Goal: Task Accomplishment & Management: Complete application form

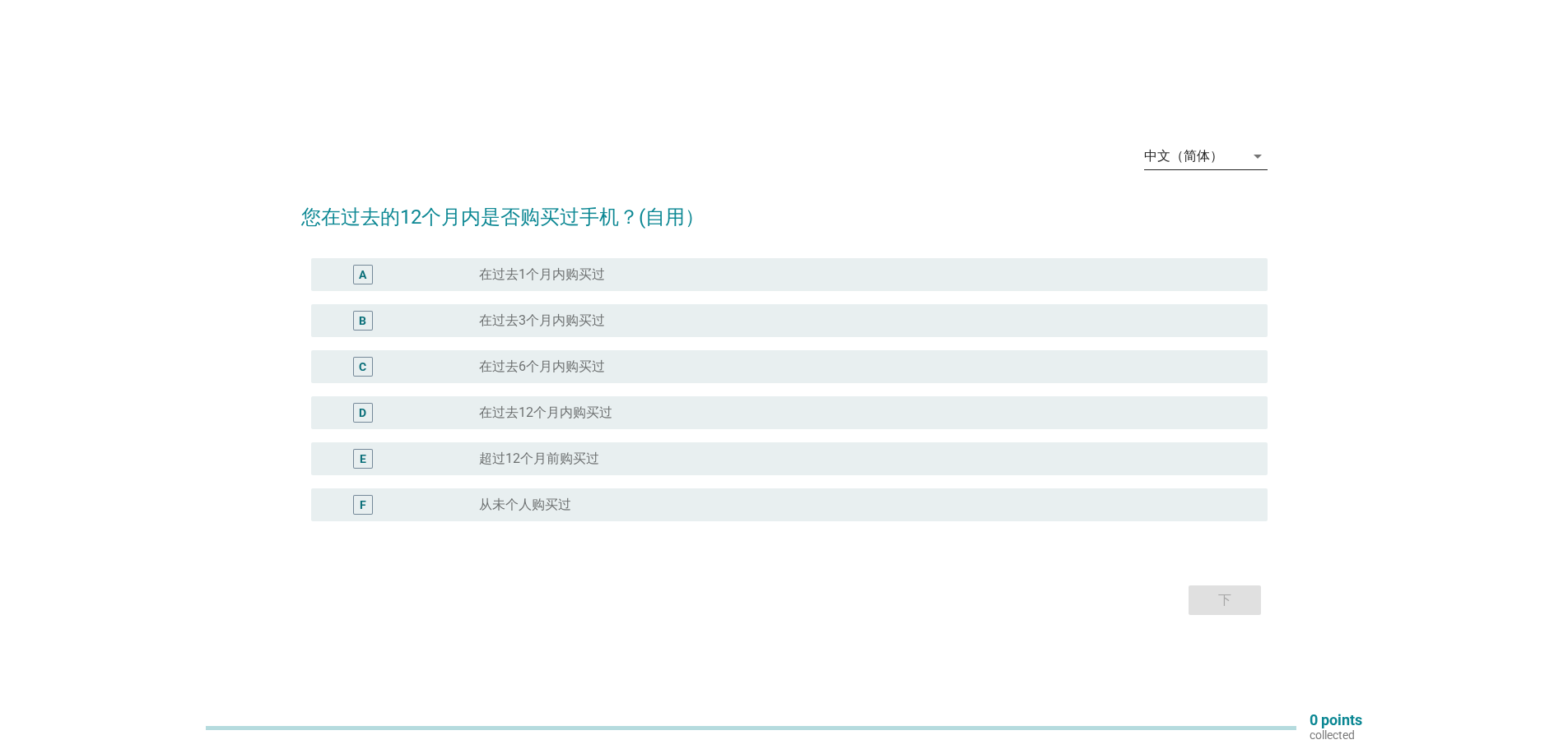
click at [1253, 154] on icon "arrow_drop_down" at bounding box center [1257, 157] width 20 height 20
click at [1186, 164] on div "English" at bounding box center [1205, 169] width 97 height 20
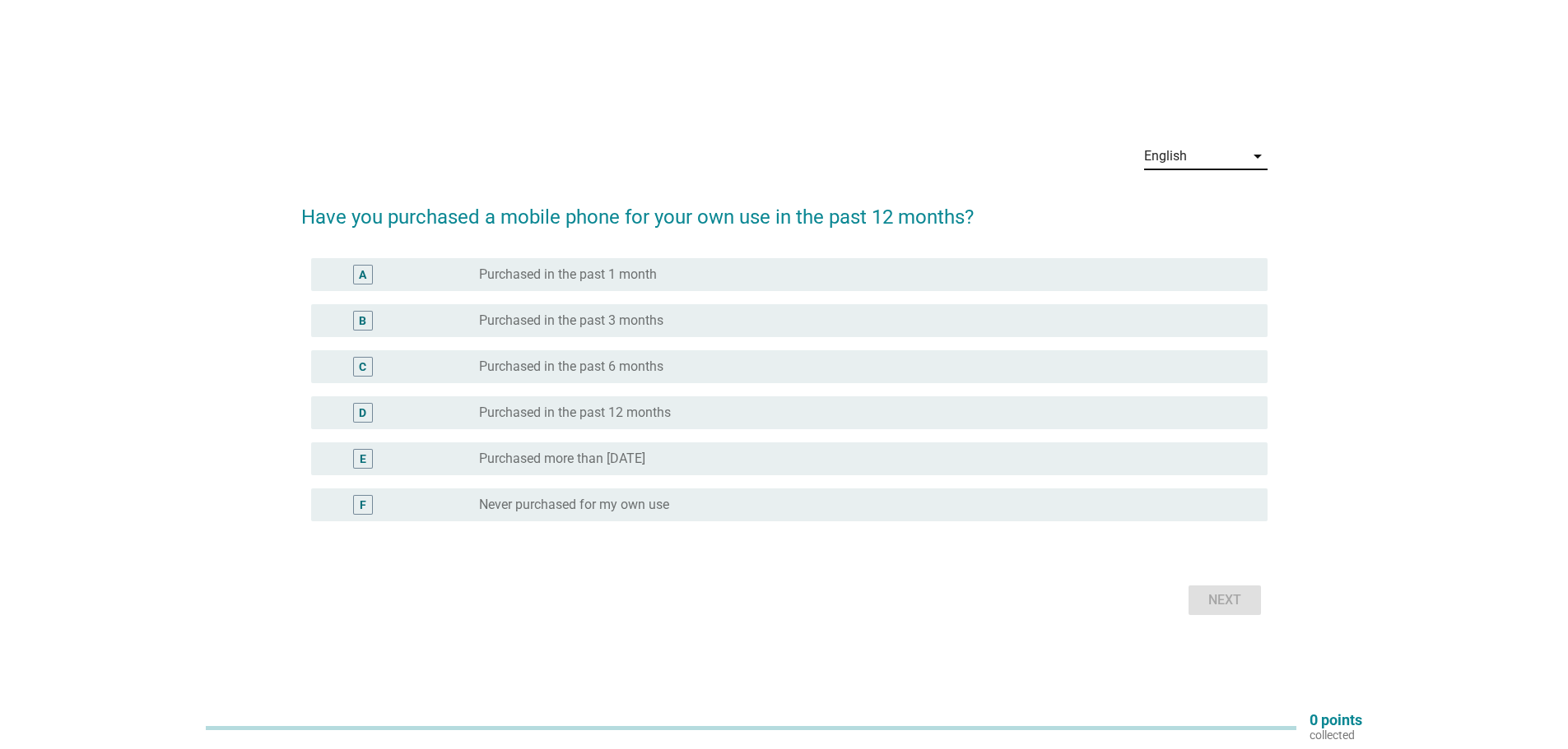
click at [437, 414] on div "D" at bounding box center [402, 413] width 155 height 20
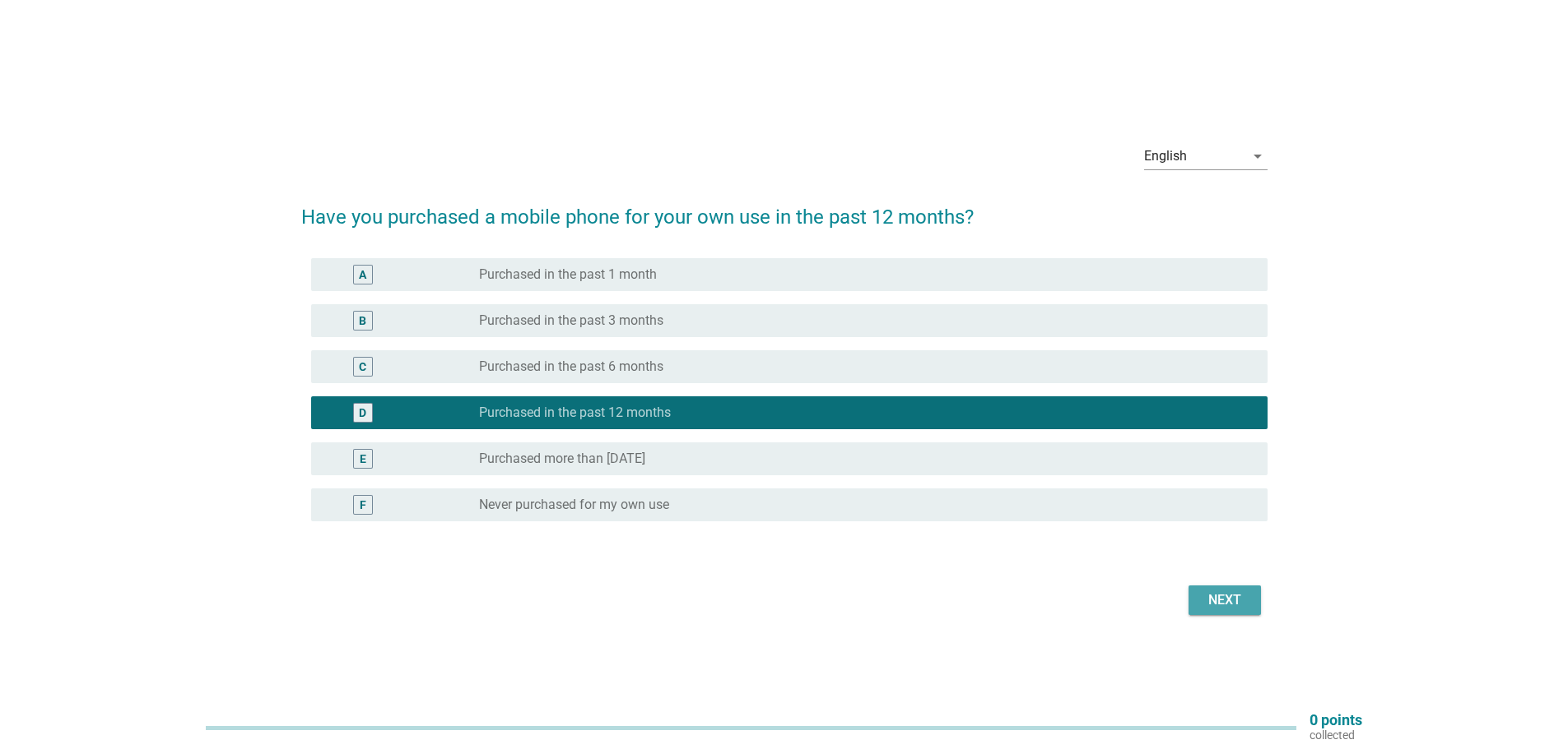
click at [1221, 610] on div "Next" at bounding box center [1224, 601] width 46 height 20
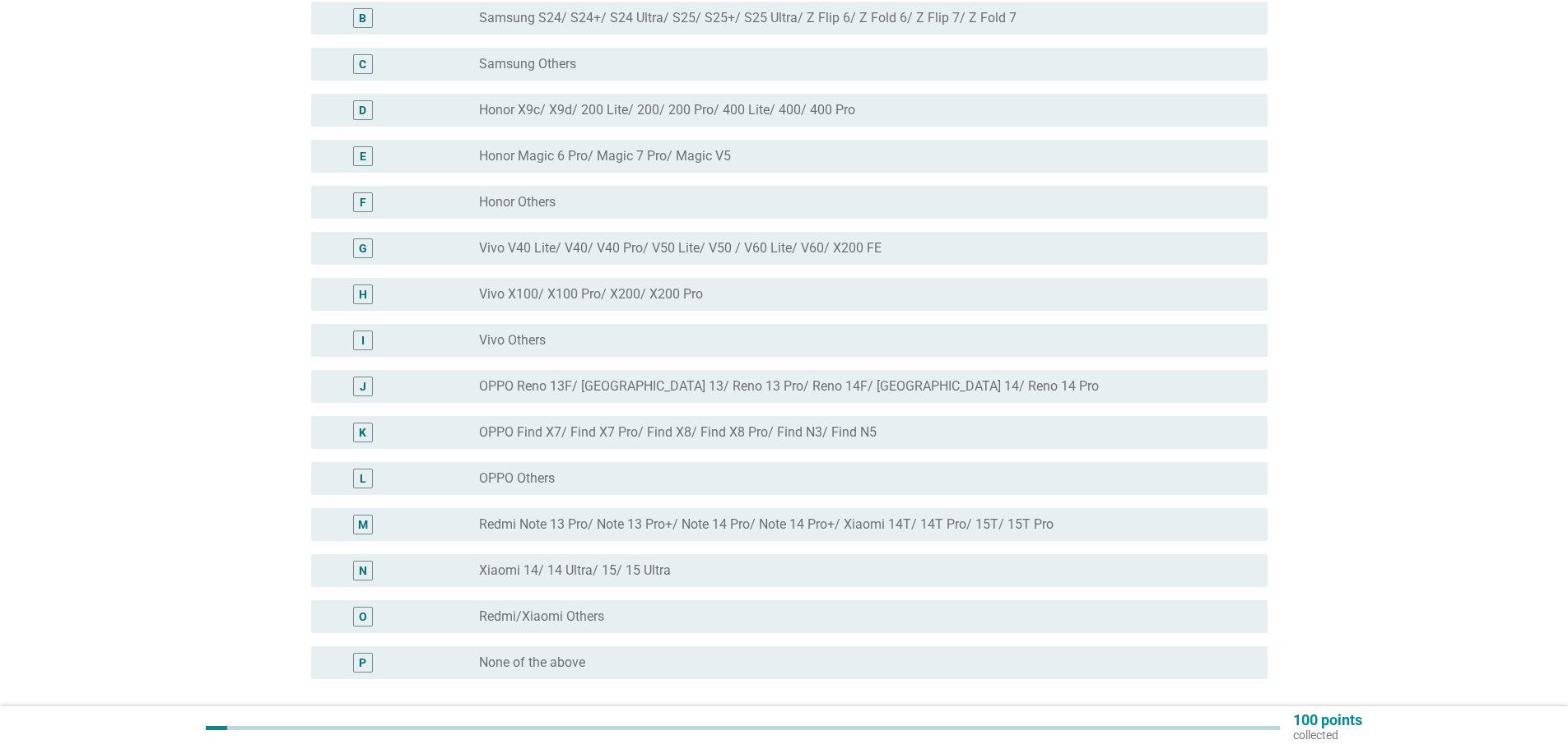
scroll to position [165, 0]
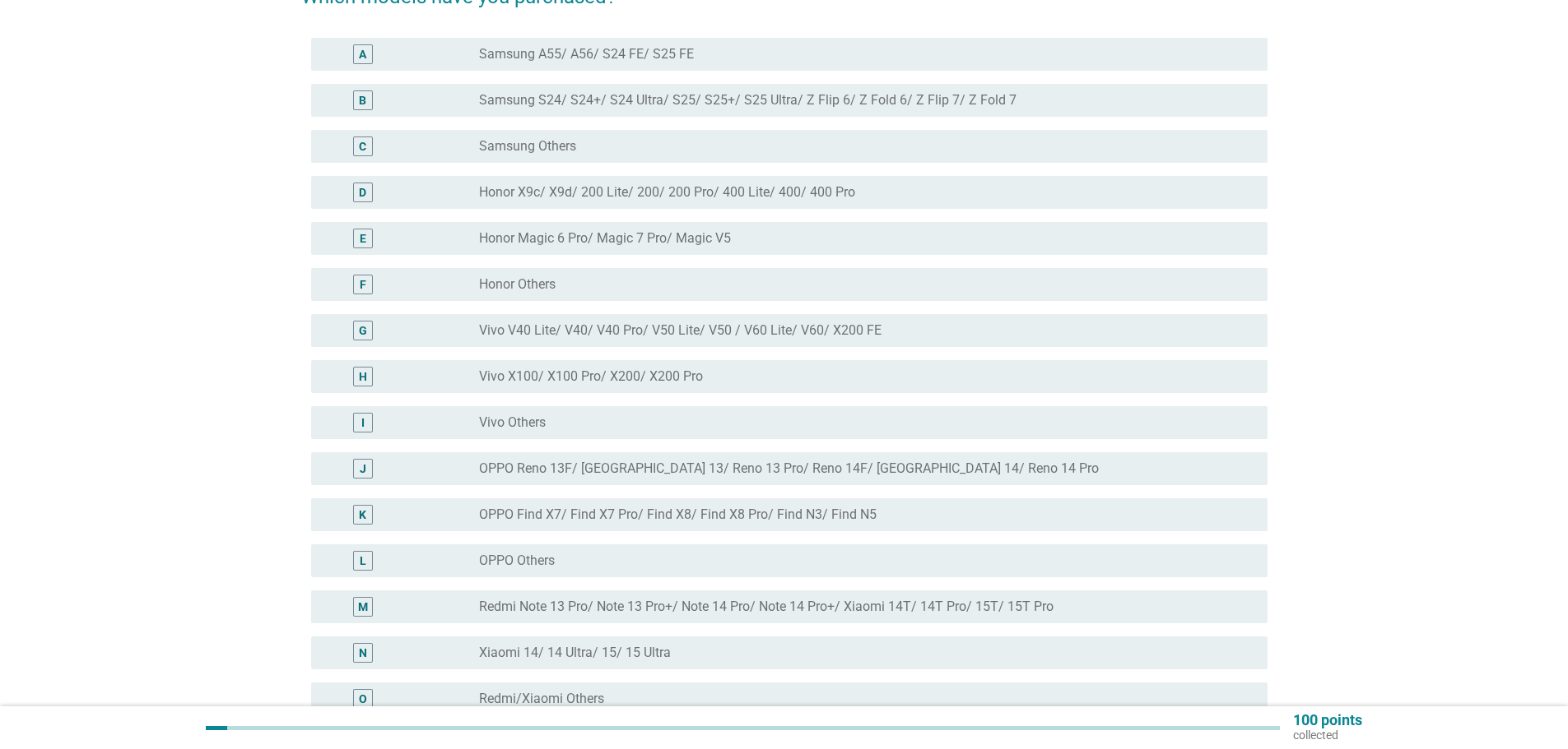
click at [657, 101] on label "Samsung S24/ S24+/ S24 Ultra/ S25/ S25+/ S25 Ultra/ Z Flip 6/ Z Fold 6/ Z Flip …" at bounding box center [748, 100] width 537 height 16
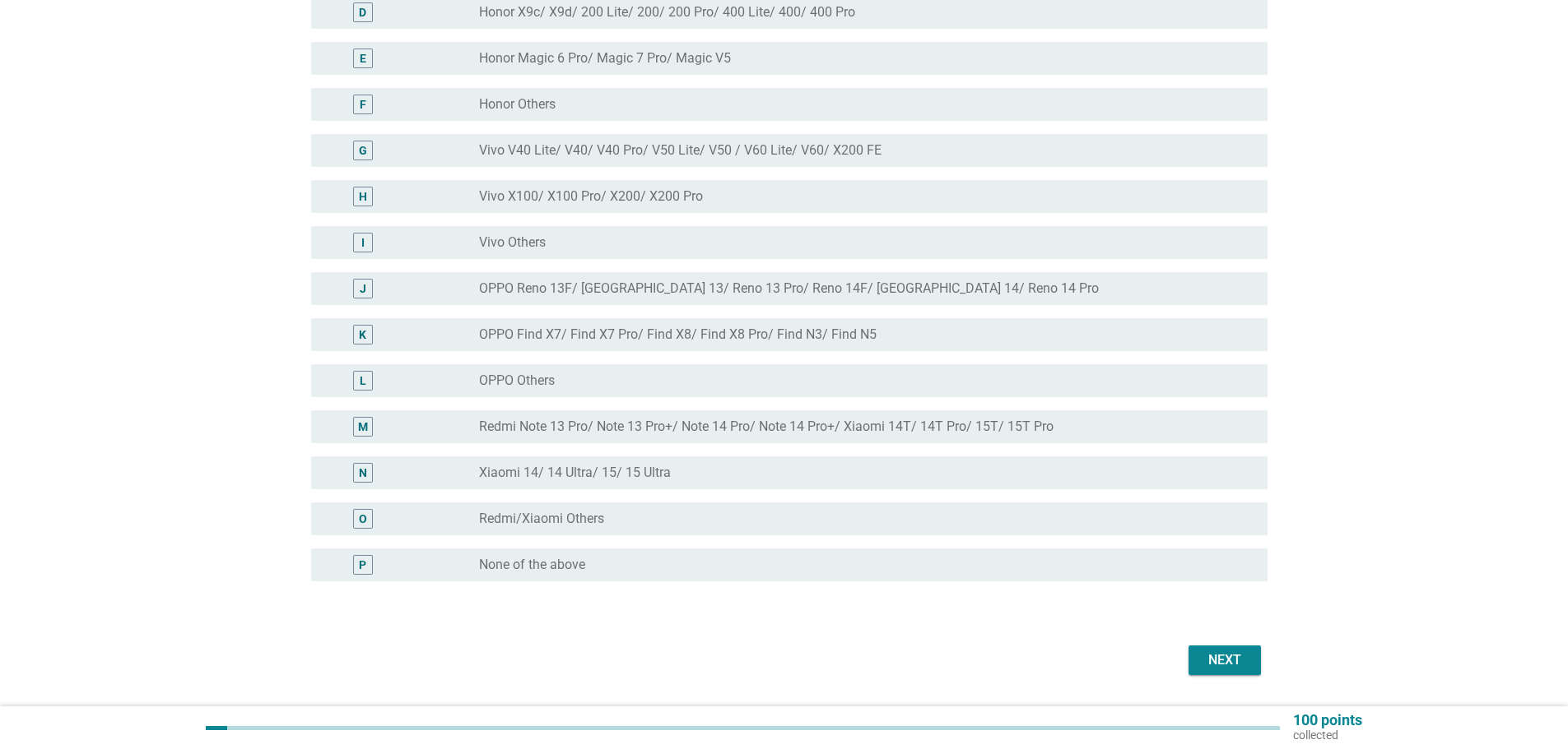
scroll to position [310, 0]
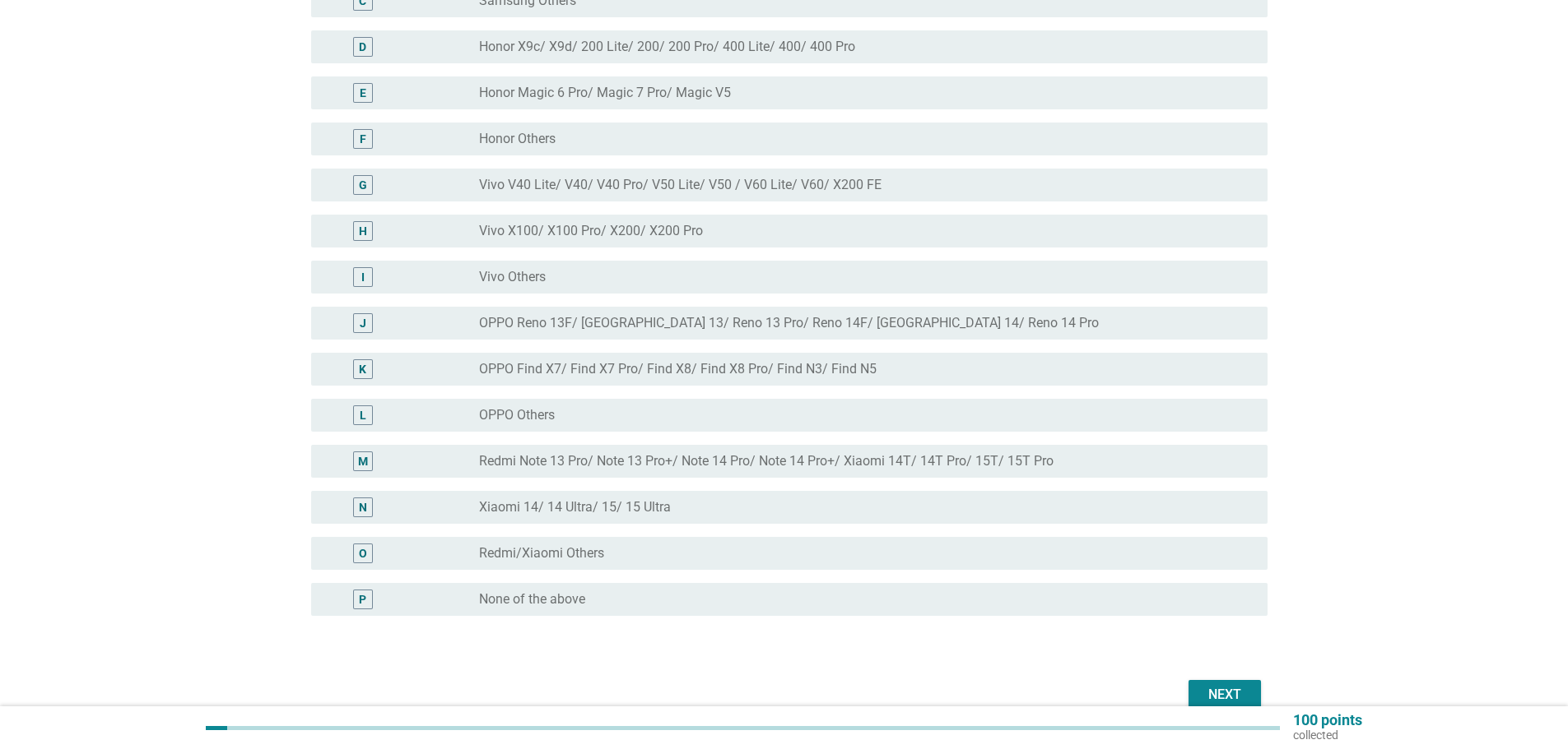
click at [1229, 679] on div "Next" at bounding box center [784, 694] width 966 height 39
click at [1233, 690] on div "Next" at bounding box center [1224, 695] width 46 height 20
